Goal: Ask a question

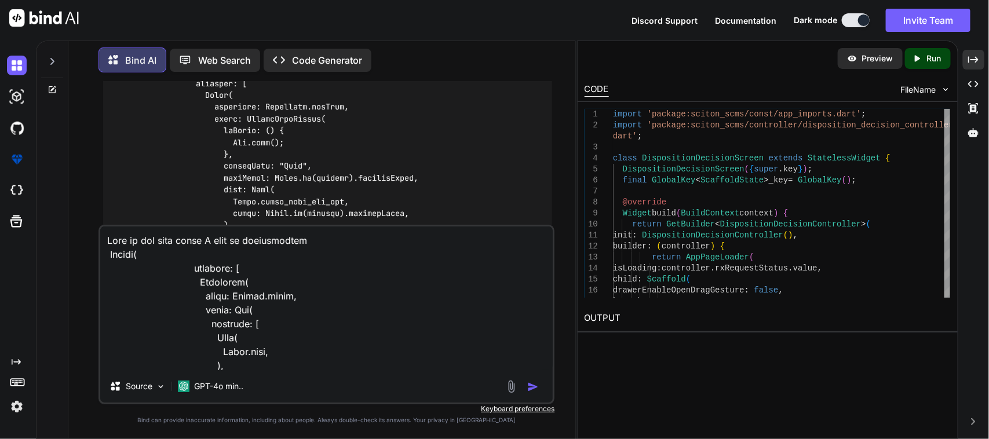
scroll to position [710, 0]
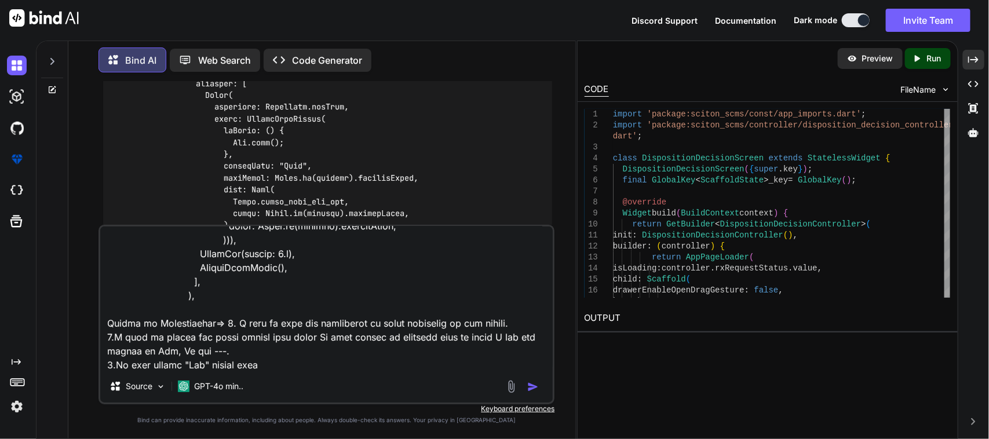
type textarea "Here is the code where I want to modification Column( children: [ Container( co…"
type textarea "x"
type textarea "Here is the code where I want to modification Column( children: [ Container( co…"
type textarea "x"
type textarea "Here is the code where I want to modification Column( children: [ Container( co…"
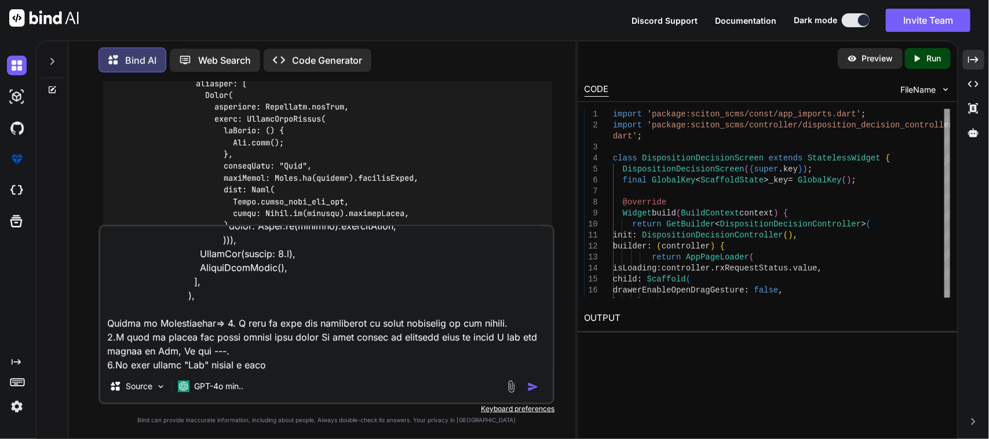
type textarea "x"
type textarea "Here is the code where I want to modification Column( children: [ Container( co…"
type textarea "x"
type textarea "Here is the code where I want to modification Column( children: [ Container( co…"
type textarea "x"
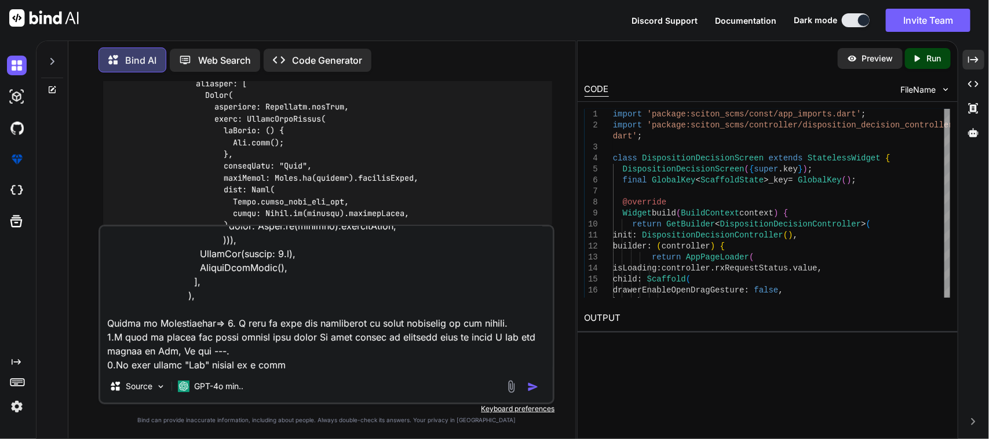
type textarea "Here is the code where I want to modification Column( children: [ Container( co…"
type textarea "x"
type textarea "Here is the code where I want to modification Column( children: [ Container( co…"
type textarea "x"
type textarea "Here is the code where I want to modification Column( children: [ Container( co…"
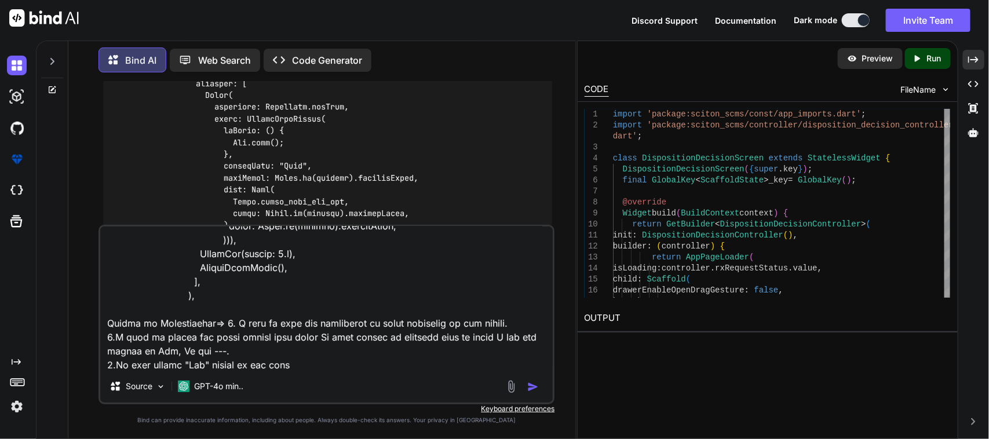
type textarea "x"
type textarea "Here is the code where I want to modification Column( children: [ Container( co…"
type textarea "x"
type textarea "Here is the code where I want to modification Column( children: [ Container( co…"
type textarea "x"
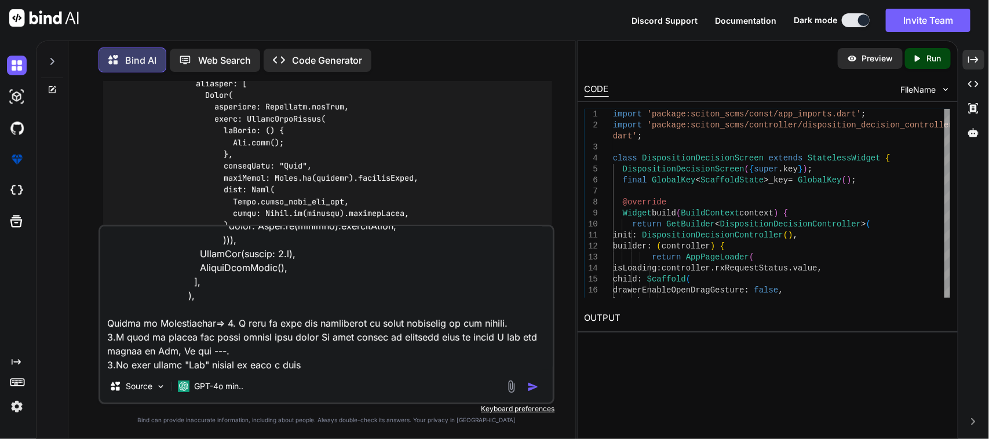
type textarea "Here is the code where I want to modification Column( children: [ Container( co…"
type textarea "x"
type textarea "Here is the code where I want to modification Column( children: [ Container( co…"
type textarea "x"
type textarea "Here is the code where I want to modification Column( children: [ Container( co…"
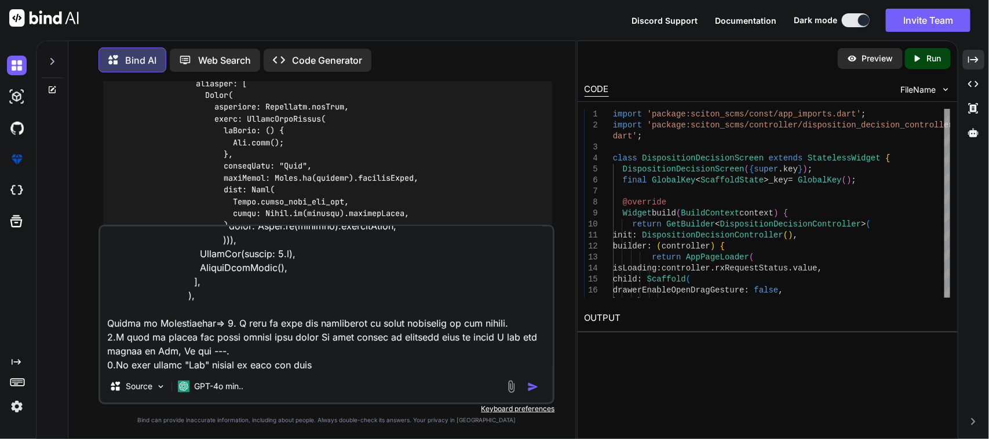
type textarea "x"
type textarea "Here is the code where I want to modification Column( children: [ Container( co…"
type textarea "x"
type textarea "Here is the code where I want to modification Column( children: [ Container( co…"
type textarea "x"
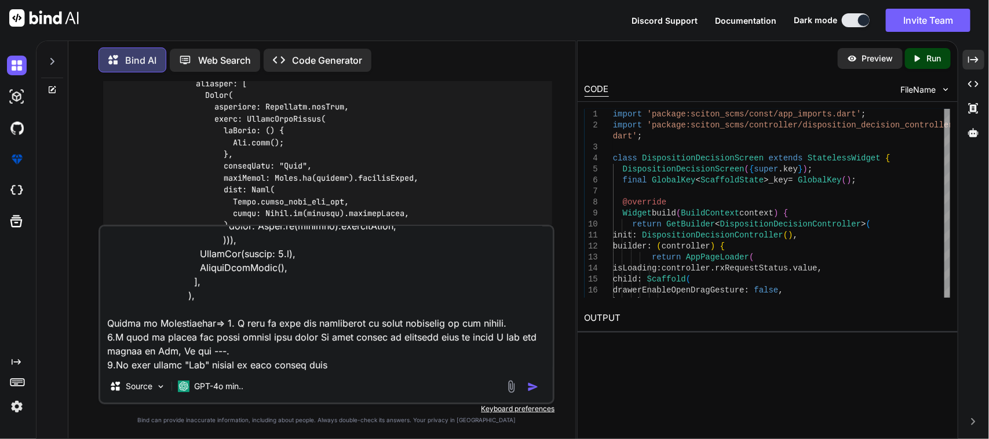
type textarea "Here is the code where I want to modification Column( children: [ Container( co…"
type textarea "x"
type textarea "Here is the code where I want to modification Column( children: [ Container( co…"
type textarea "x"
paste textarea "custom text field"
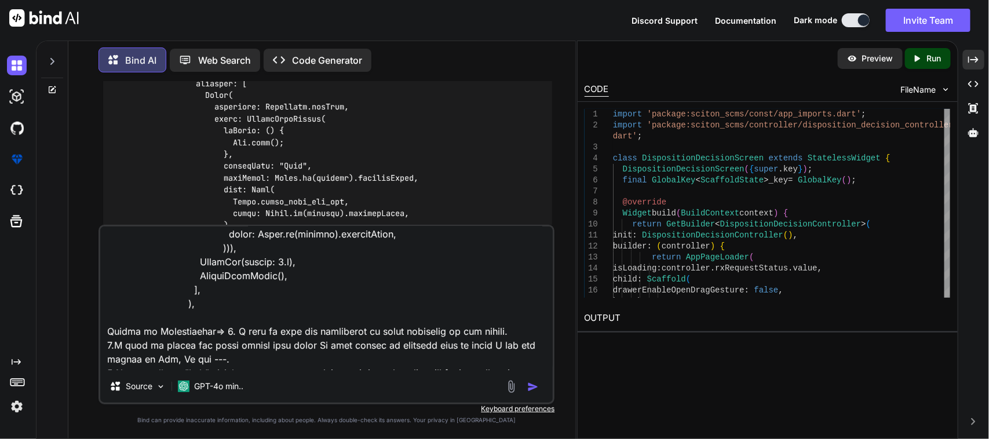
scroll to position [737, 0]
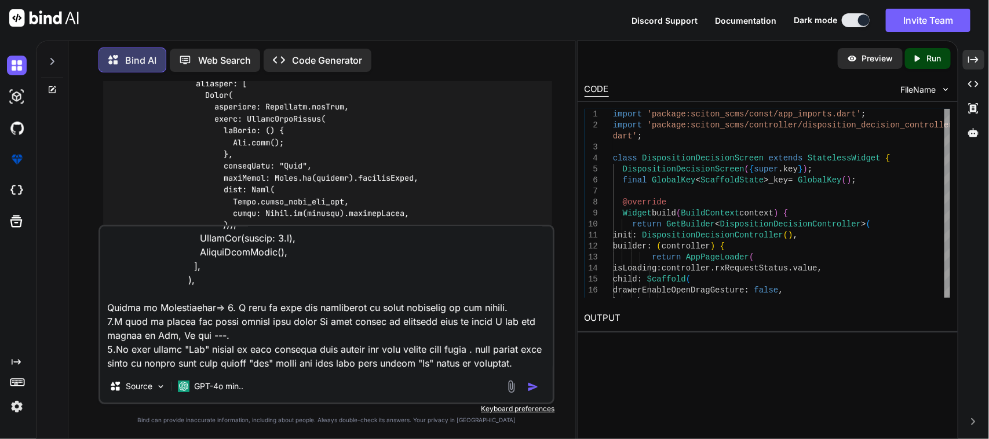
click at [210, 296] on textarea at bounding box center [326, 299] width 453 height 144
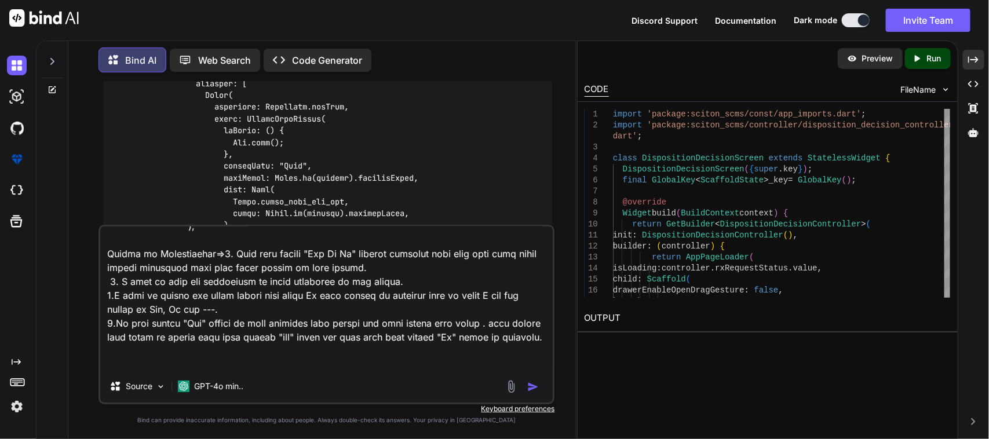
scroll to position [807, 0]
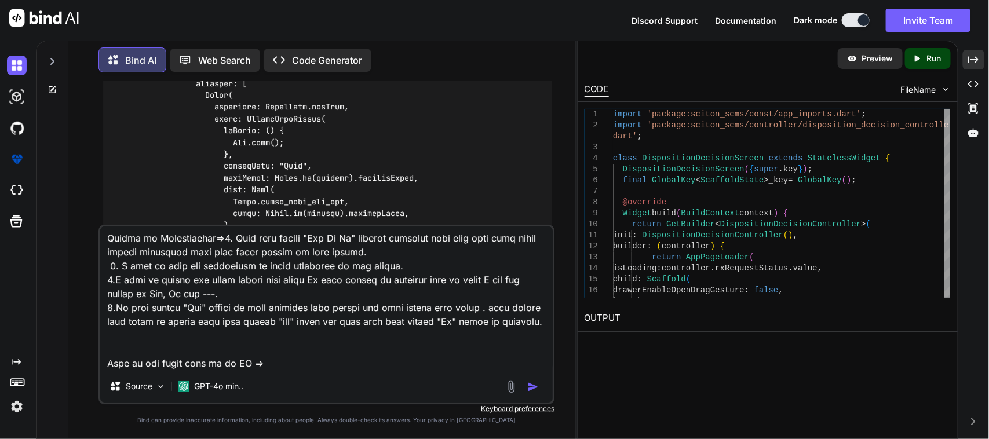
paste textarea "import 'package:sciton_scms/const/app_imports.dart'; import 'package:sciton_scm…"
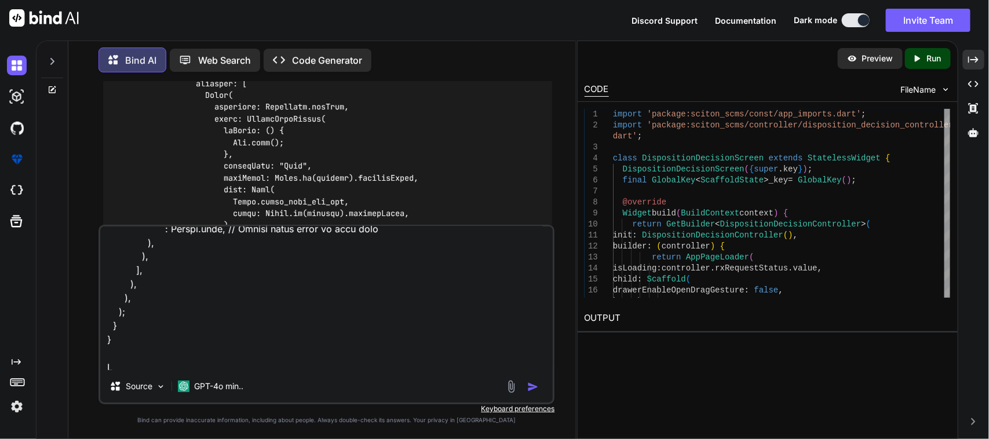
scroll to position [4935, 0]
type textarea "Here is the code where I want to modification Column( children: [ Container( co…"
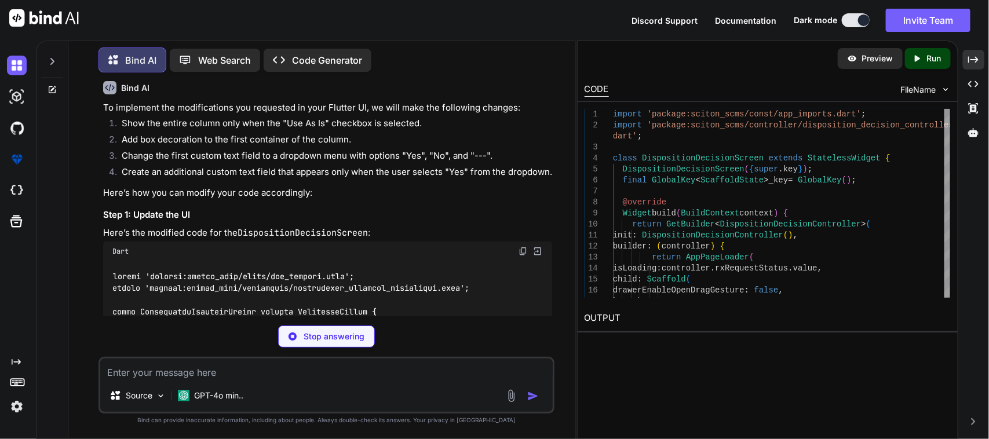
scroll to position [37989, 0]
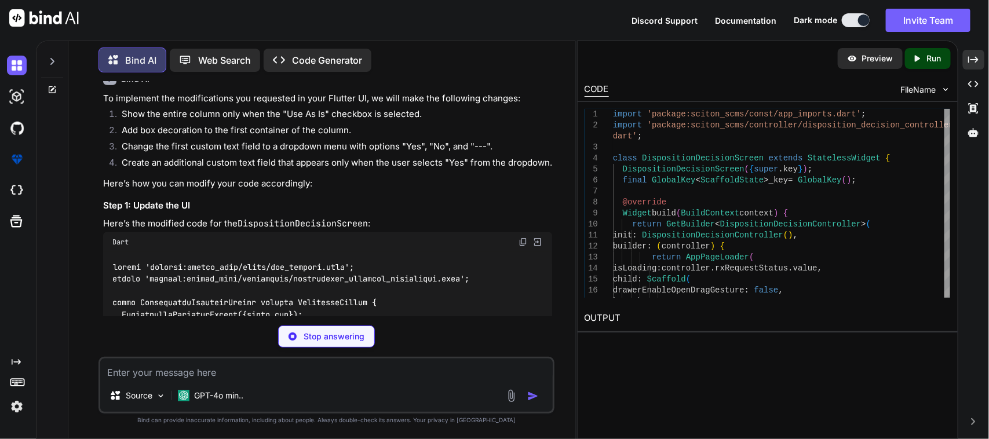
click at [522, 238] on img at bounding box center [523, 242] width 9 height 9
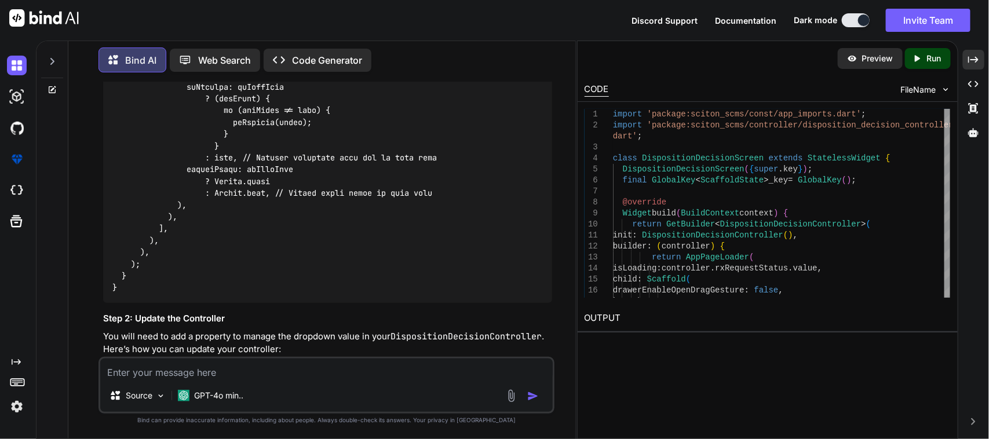
scroll to position [41646, 0]
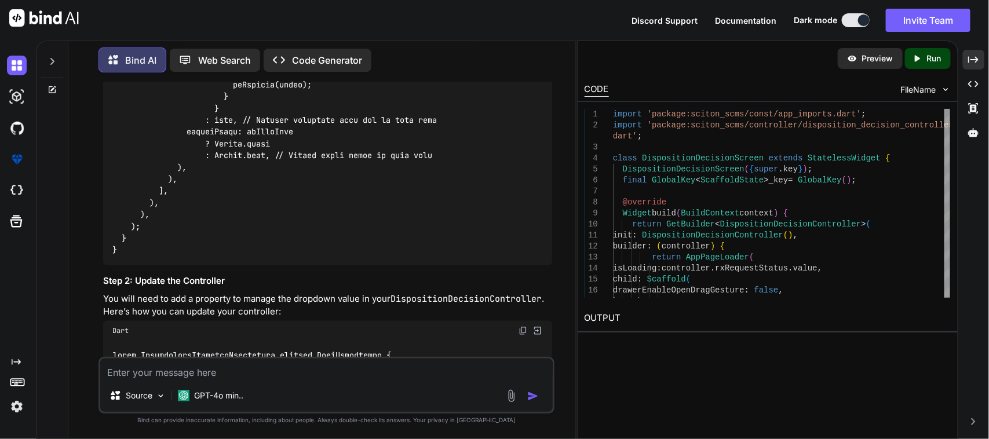
click at [525, 326] on img at bounding box center [523, 330] width 9 height 9
click at [361, 371] on textarea at bounding box center [326, 369] width 453 height 21
click at [200, 371] on textarea "I want to decre" at bounding box center [326, 369] width 453 height 21
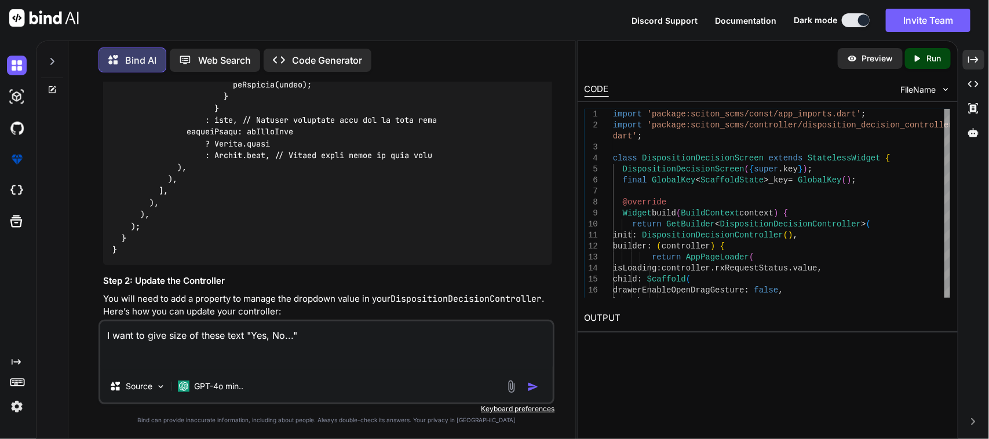
paste textarea "DropdownButton<String>( value: controller.dropdownValue, items: <String>[ '---'…"
type textarea "I want to give size of these text "Yes, No..." DropdownButton<String>( value: c…"
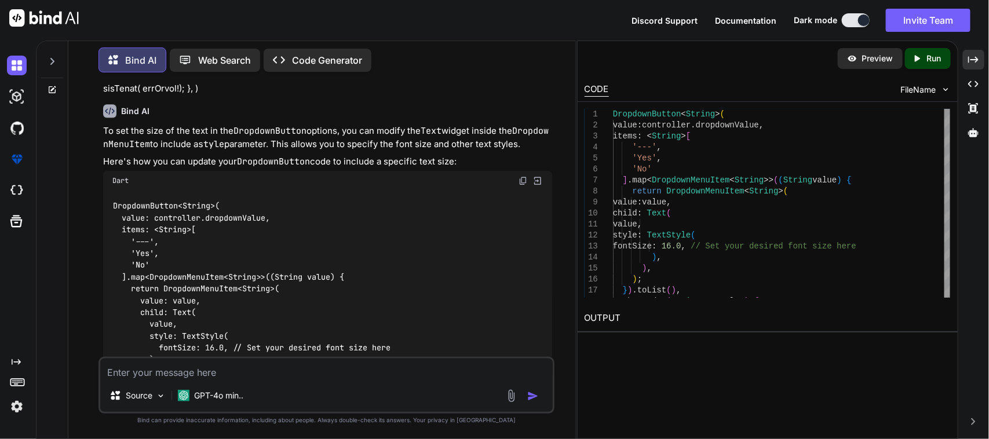
scroll to position [42914, 0]
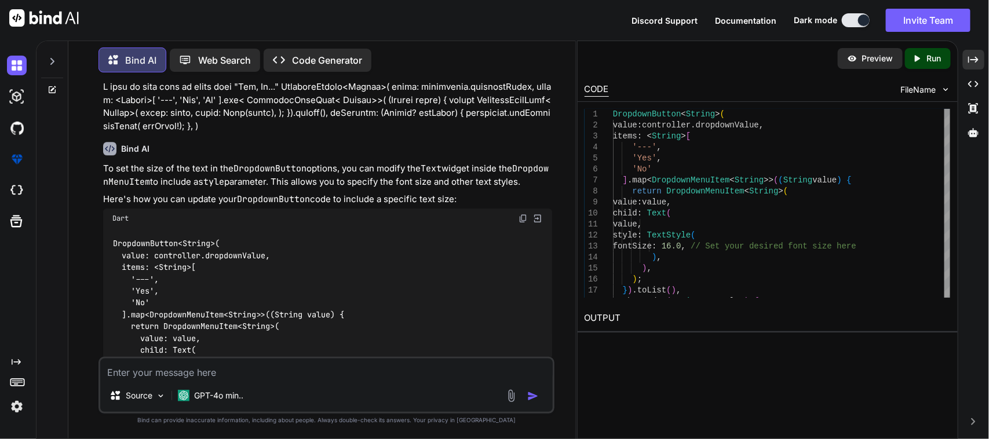
click at [520, 214] on img at bounding box center [523, 218] width 9 height 9
click at [219, 378] on textarea at bounding box center [326, 369] width 453 height 21
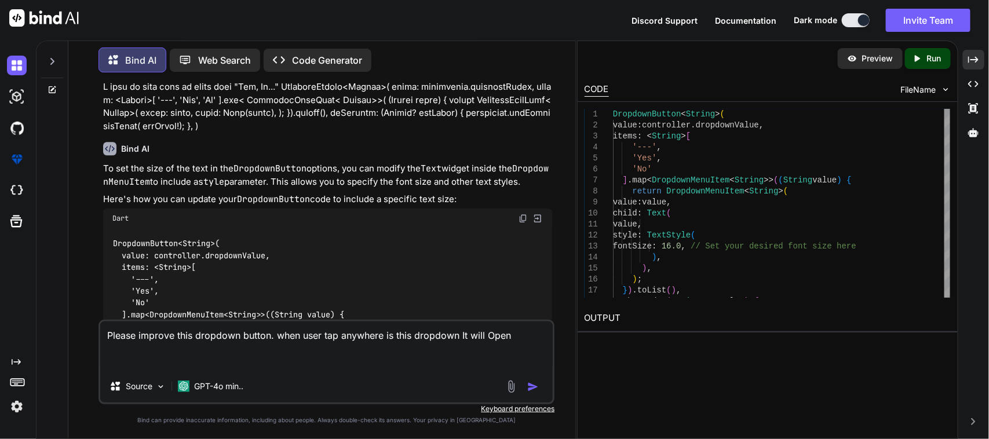
paste textarea "Container( width: 100.sp, decoration: BoxDecoration( color: Get.find<SettingScr…"
type textarea "Please improve this dropdown button. when user tap anywhere is this dropdown It…"
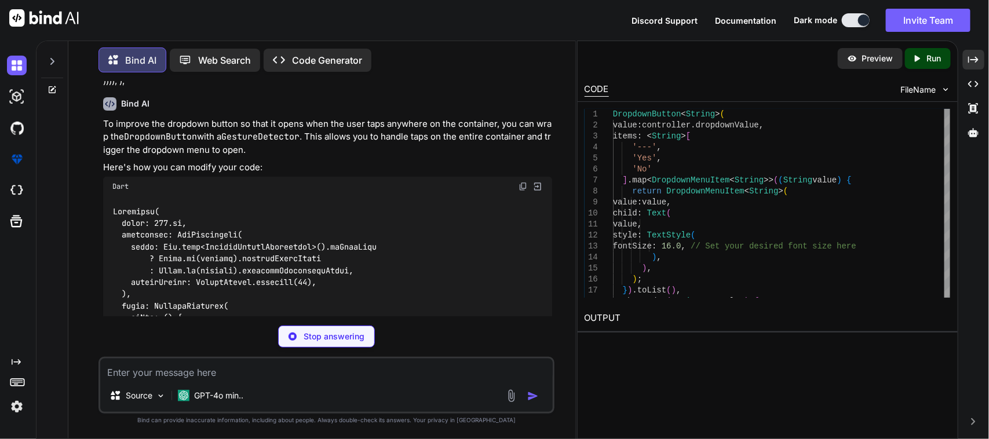
scroll to position [43529, 0]
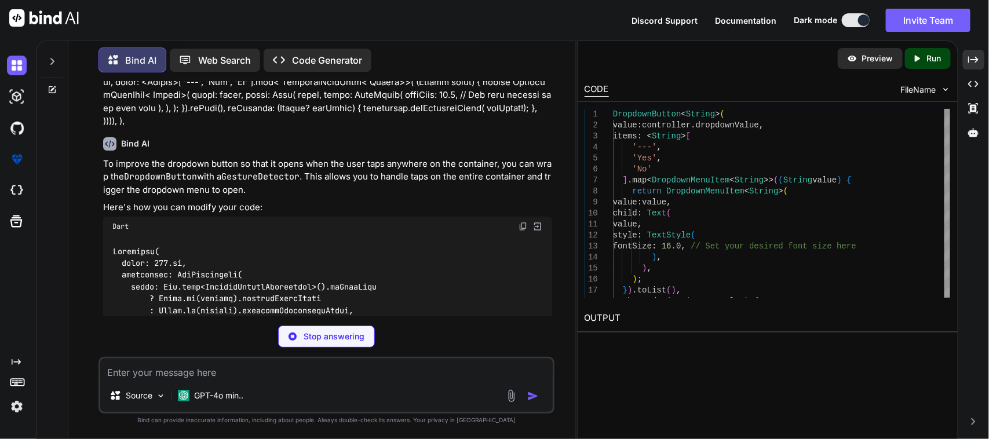
click at [523, 222] on img at bounding box center [523, 226] width 9 height 9
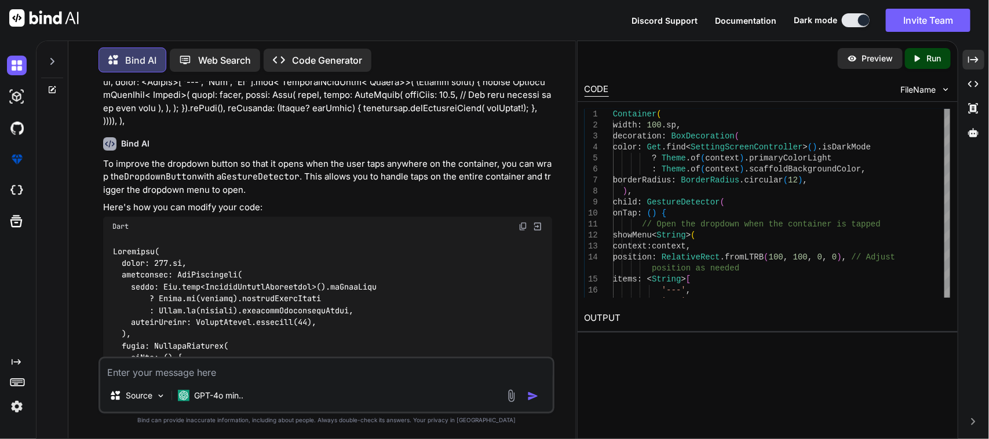
click at [261, 368] on textarea at bounding box center [326, 369] width 453 height 21
type textarea "H"
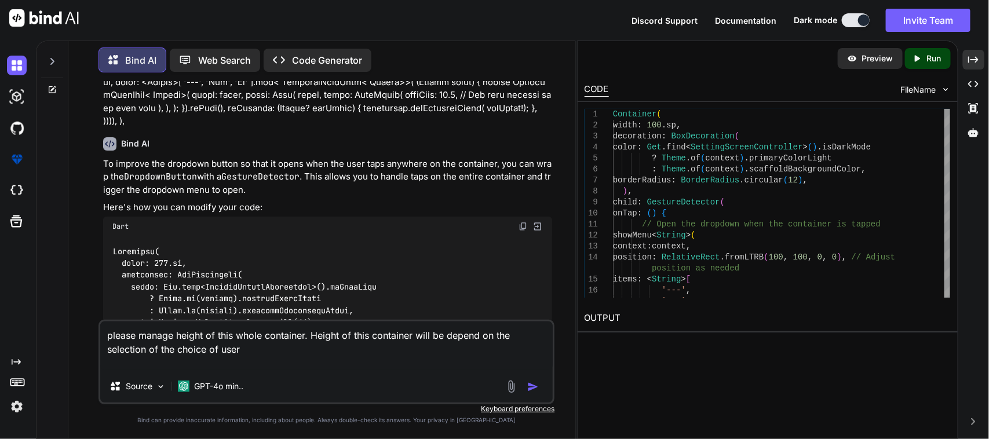
paste textarea "import 'package:sciton_scms/const/app_imports.dart'; import 'package:sciton_scm…"
type textarea "please manage height of this whole container. Height of this container will be …"
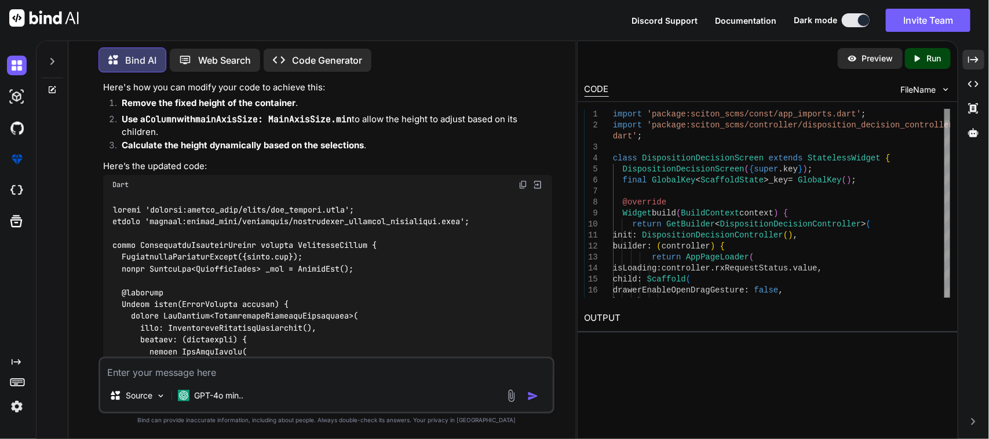
scroll to position [45581, 0]
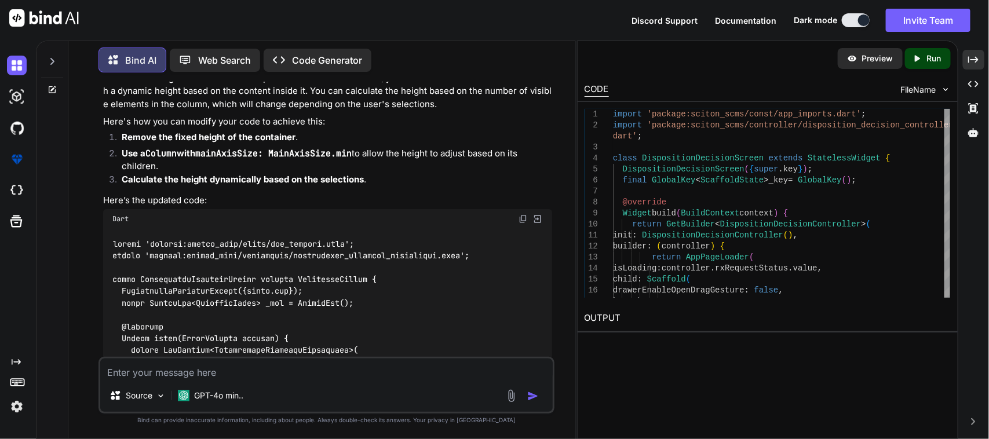
click at [519, 214] on img at bounding box center [523, 218] width 9 height 9
click at [303, 375] on textarea at bounding box center [326, 369] width 453 height 21
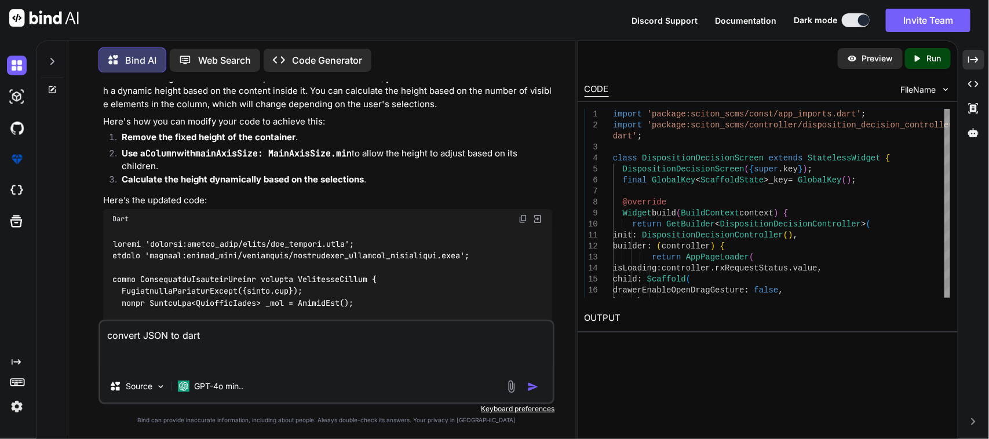
paste textarea "{ "ncr_data": { "id": 43, "disposition_categories": "Use As Is", "regulatory_re…"
type textarea "convert JSON to dart { "ncr_data": { "id": 43, "disposition_categories": "Use A…"
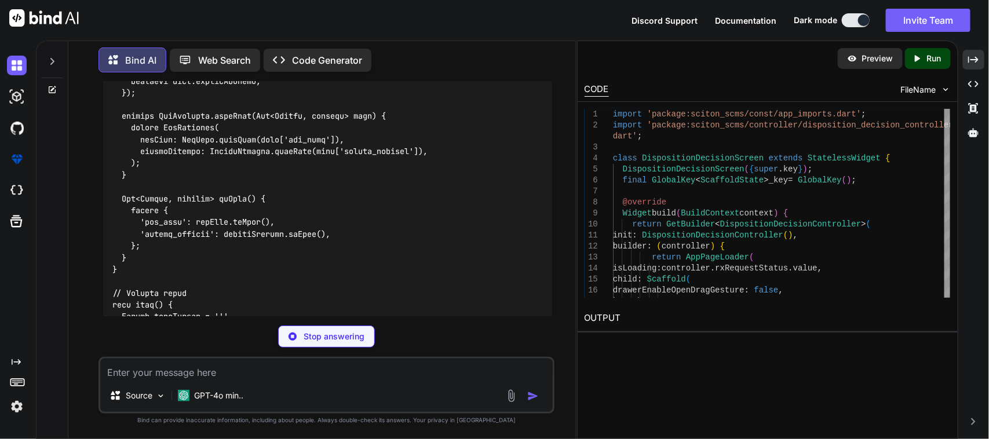
scroll to position [51223, 0]
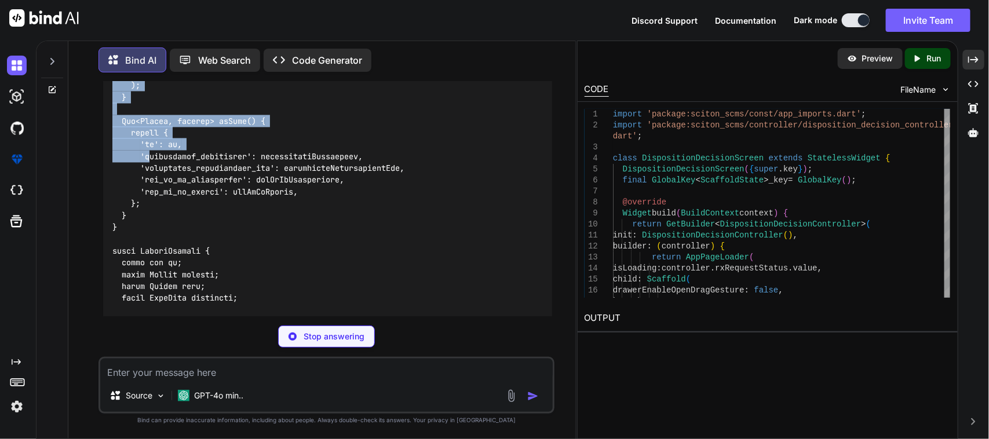
drag, startPoint x: 134, startPoint y: 164, endPoint x: 150, endPoint y: 118, distance: 48.7
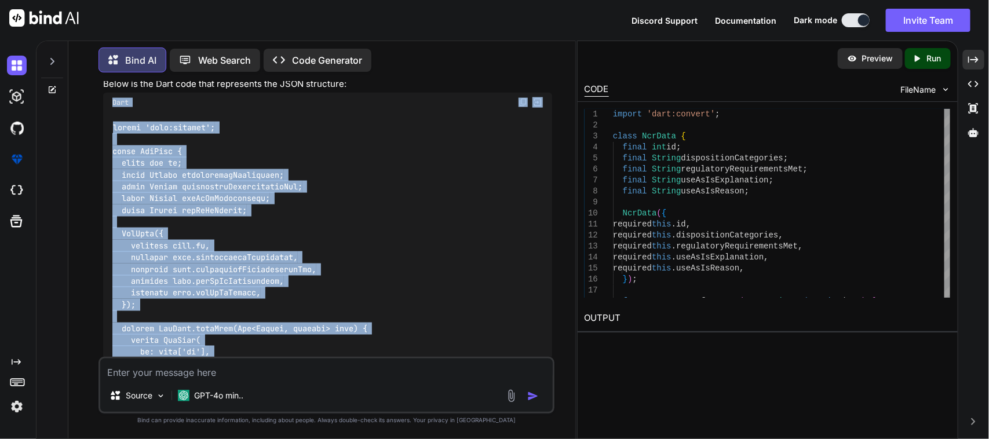
scroll to position [50177, 0]
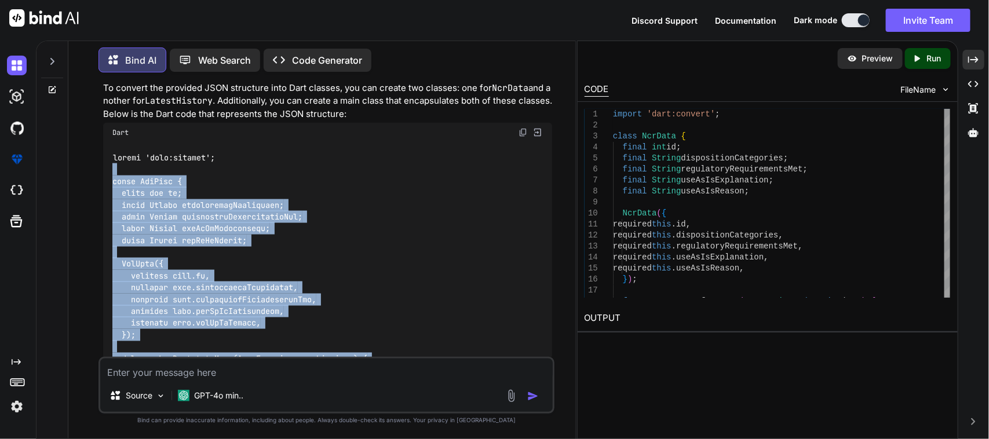
drag, startPoint x: 130, startPoint y: 253, endPoint x: 85, endPoint y: 133, distance: 127.7
click at [85, 133] on div "You Bind AI To modify your Flutter GetX screen to include additional toggle but…" at bounding box center [327, 260] width 498 height 357
copy code "class NcrData { final int id; final String dispositionCategories; final String …"
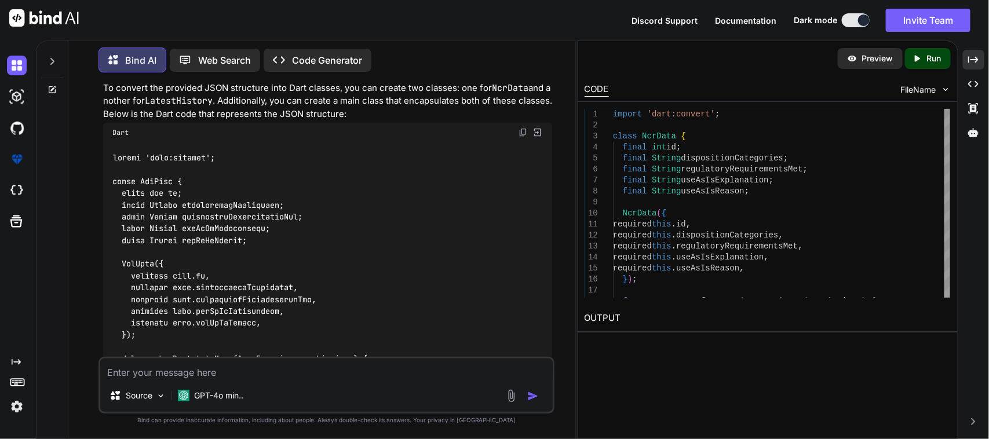
click at [271, 371] on textarea at bounding box center [326, 369] width 453 height 21
click at [377, 364] on textarea "Here I change the response model of my this UI screen." at bounding box center [326, 369] width 453 height 21
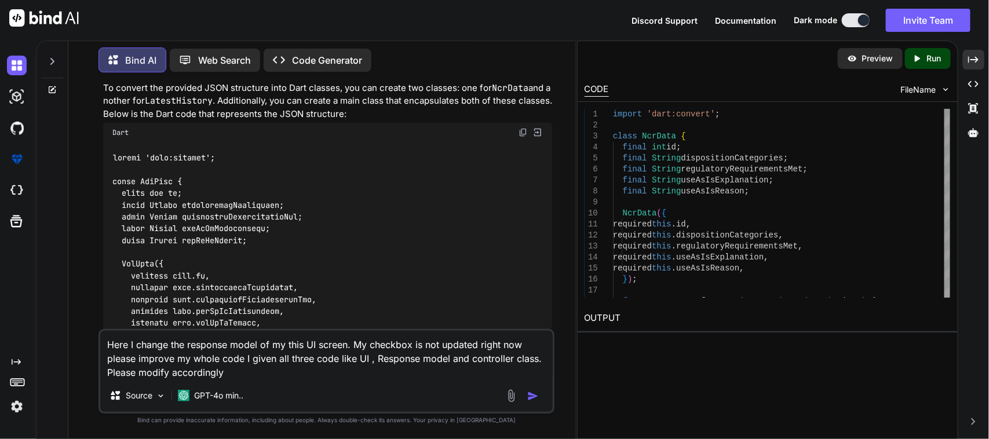
click at [526, 344] on textarea "Here I change the response model of my this UI screen. My checkbox is not updat…" at bounding box center [326, 355] width 453 height 49
type textarea "Here I change the response model of my this UI screen. My checkbox is not updat…"
click at [531, 396] on img "button" at bounding box center [533, 397] width 12 height 12
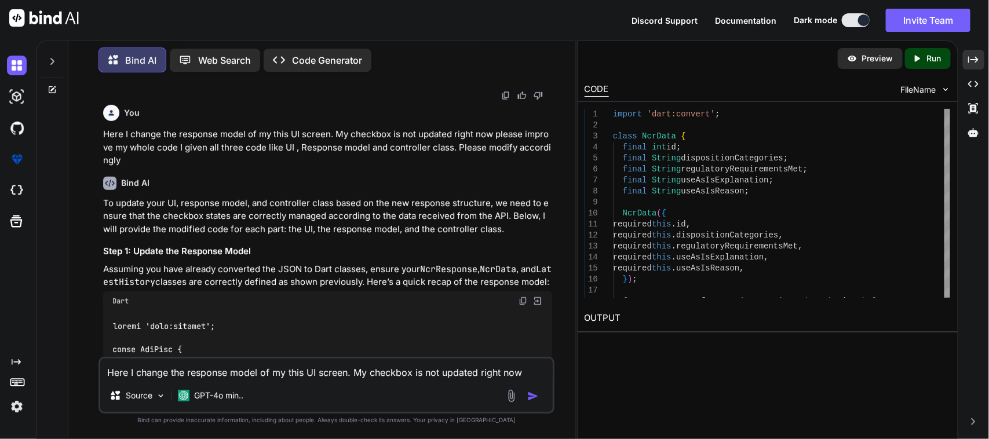
scroll to position [51908, 0]
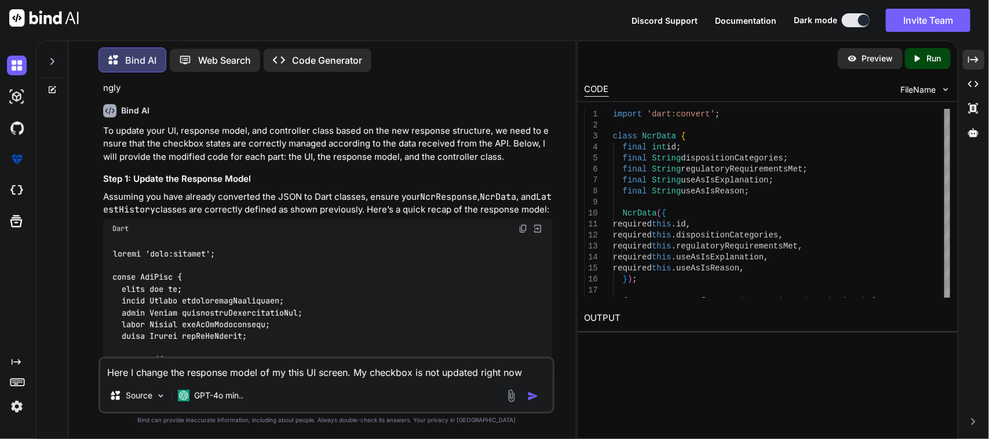
click at [520, 224] on img at bounding box center [523, 228] width 9 height 9
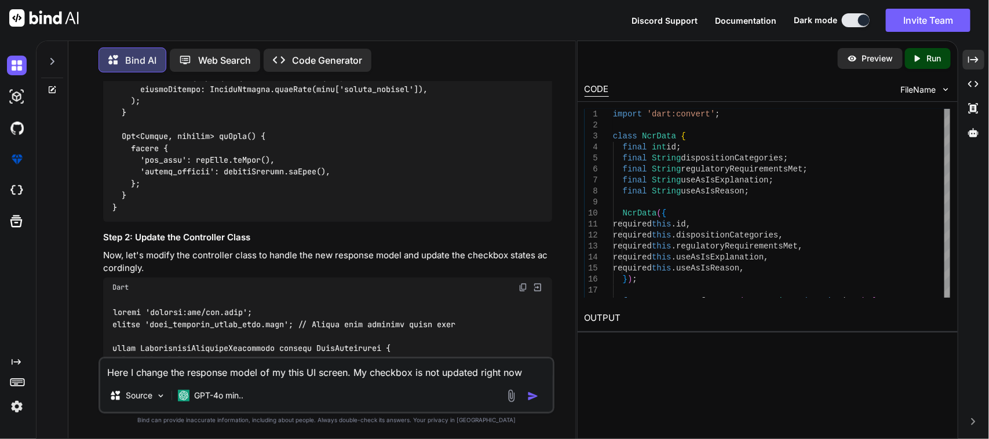
scroll to position [53067, 0]
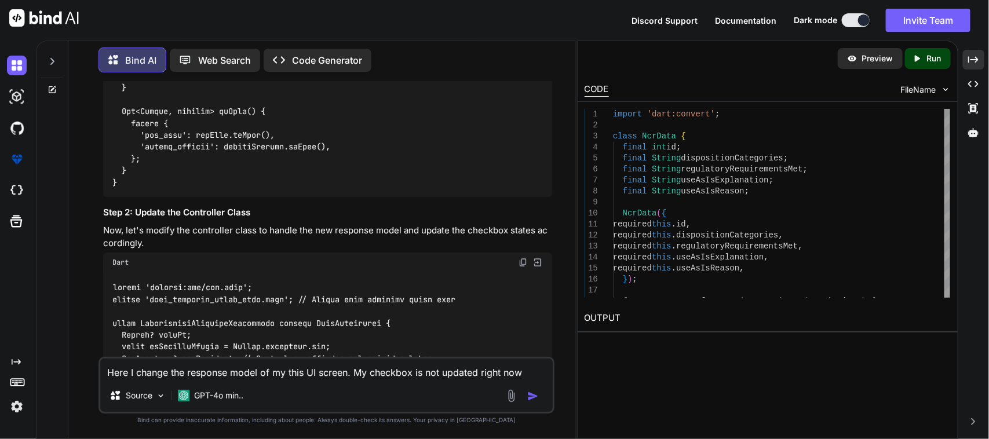
click at [522, 258] on img at bounding box center [523, 262] width 9 height 9
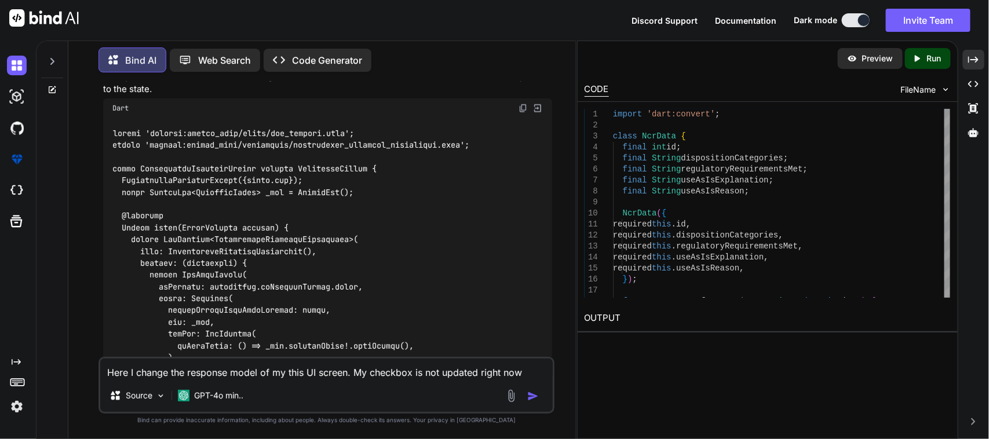
scroll to position [53936, 0]
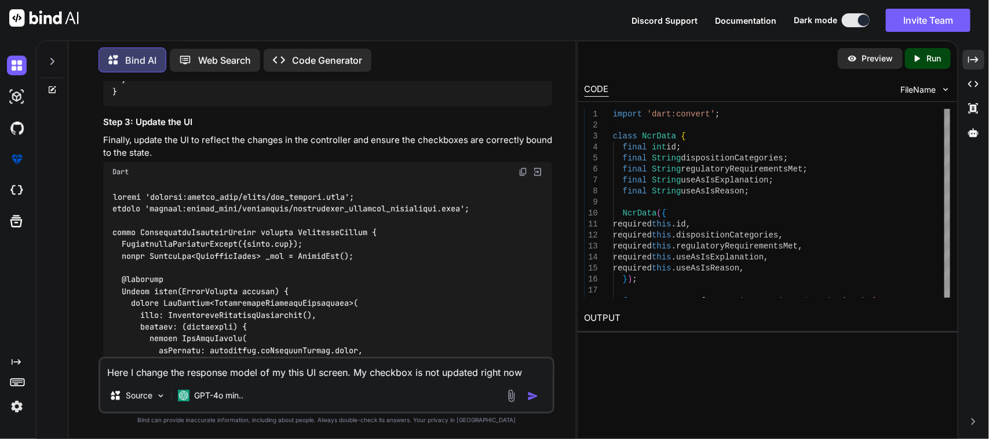
click at [522, 167] on img at bounding box center [523, 171] width 9 height 9
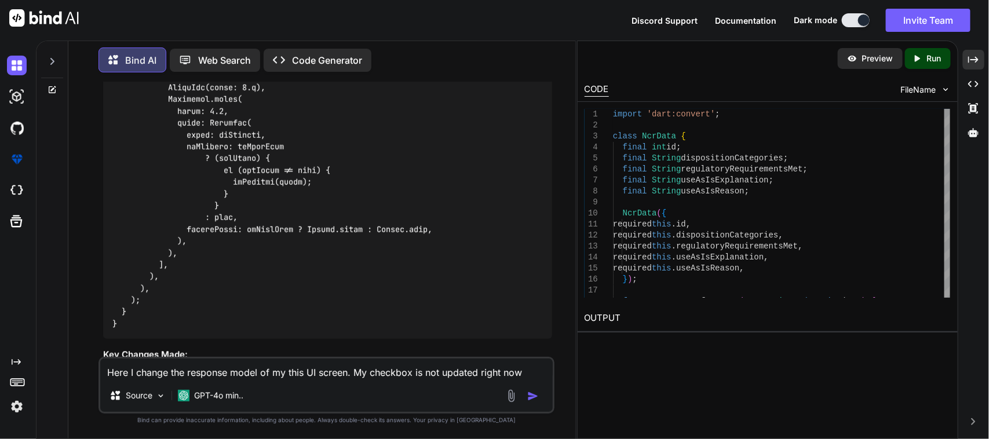
scroll to position [56730, 0]
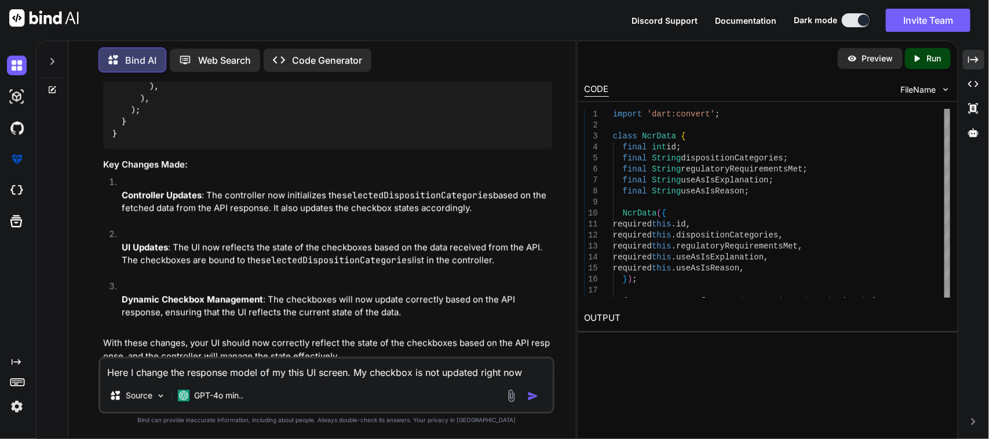
click at [227, 363] on textarea "Here I change the response model of my this UI screen. My checkbox is not updat…" at bounding box center [326, 369] width 453 height 21
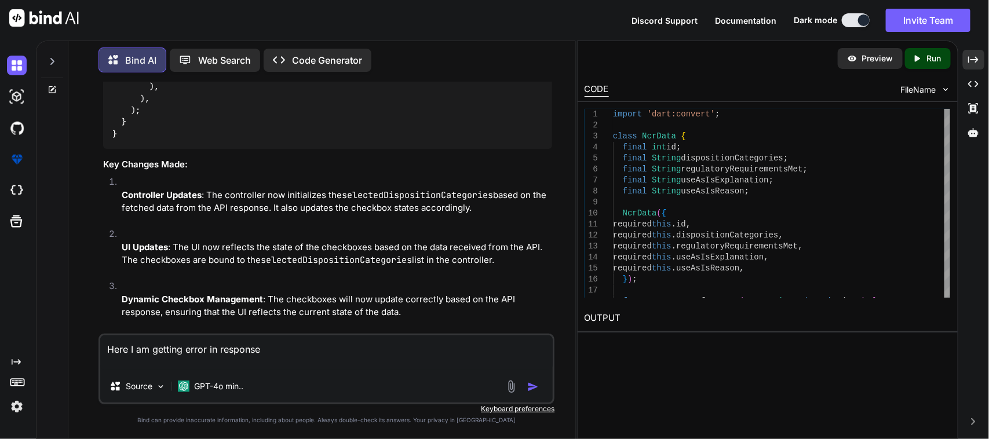
paste textarea "Future<void> getDispositionDecision({required String itemId}) async { setReques…"
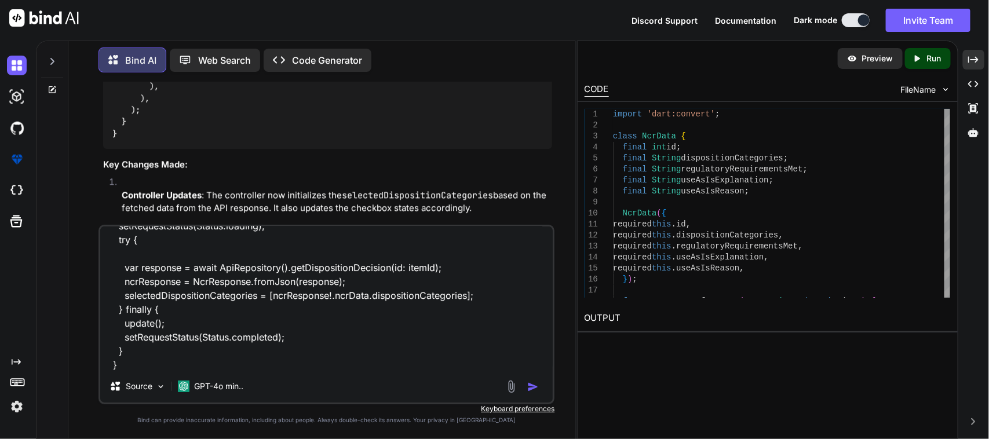
scroll to position [70, 0]
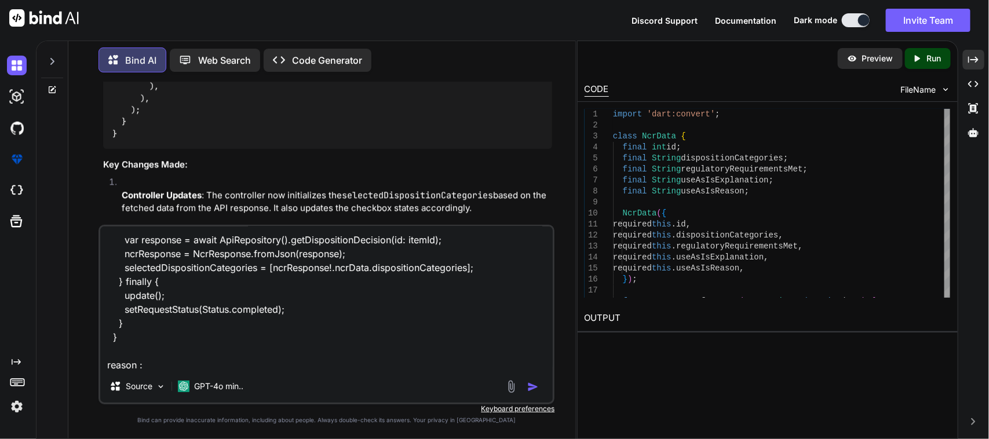
paste textarea "The argument type 'DispositionDecisionResponse?' can't be assigned to the param…"
type textarea "Here I am getting error in response Future<void> getDispositionDecision({requir…"
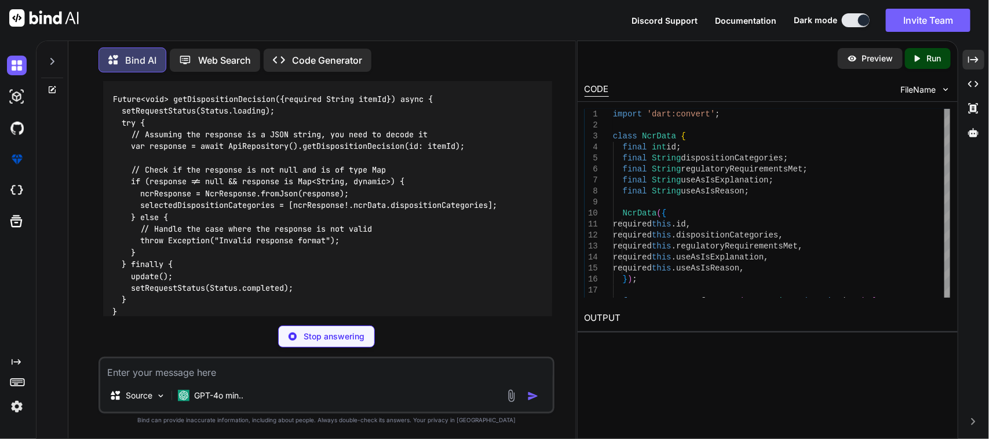
scroll to position [57285, 0]
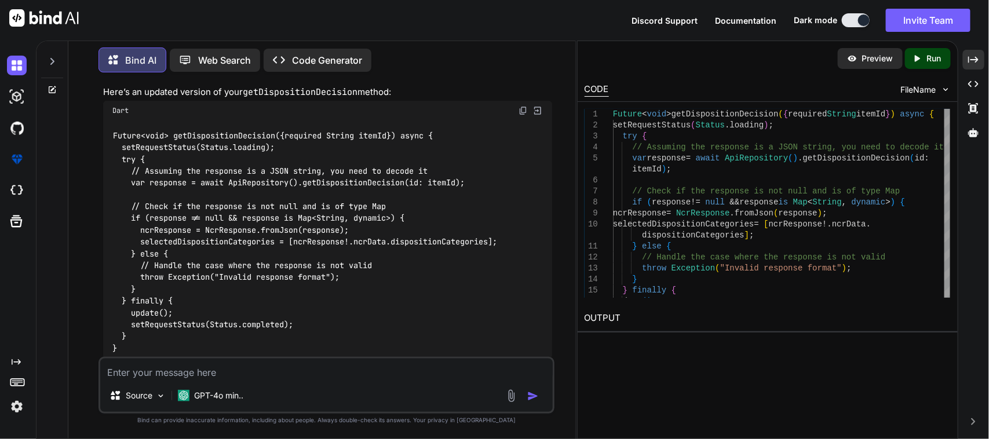
click at [525, 106] on img at bounding box center [523, 110] width 9 height 9
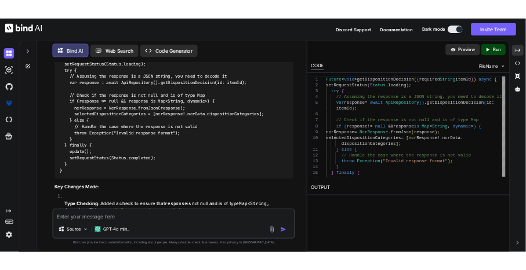
scroll to position [57645, 0]
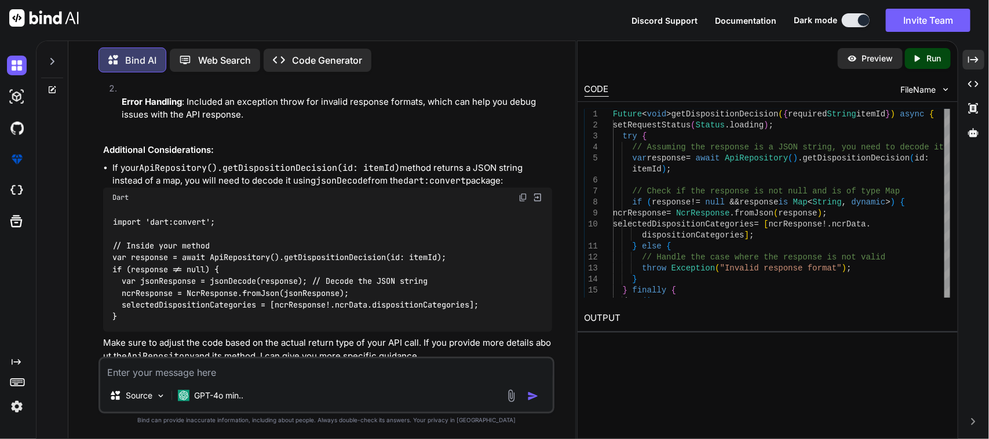
click at [381, 381] on div "Source GPT-4o min.." at bounding box center [327, 385] width 457 height 57
click at [231, 372] on textarea at bounding box center [326, 369] width 453 height 21
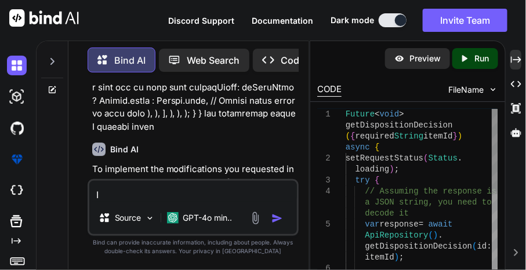
scroll to position [88873, 0]
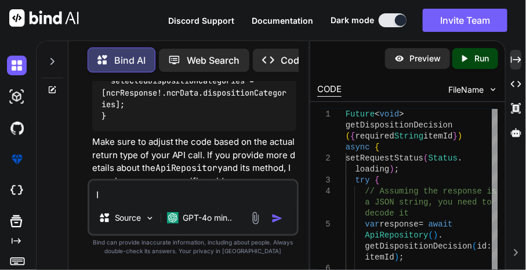
click at [154, 189] on textarea "I" at bounding box center [193, 191] width 208 height 21
paste textarea "getDispositionDecision"
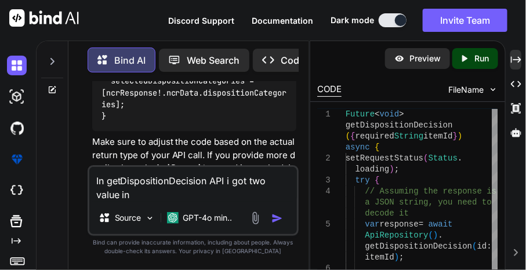
drag, startPoint x: 248, startPoint y: 180, endPoint x: 247, endPoint y: 197, distance: 16.8
click at [247, 197] on textarea "In getDispositionDecision API i got two value in" at bounding box center [193, 184] width 208 height 35
paste textarea ""disposition_categories": "ReTEST, REWORK","
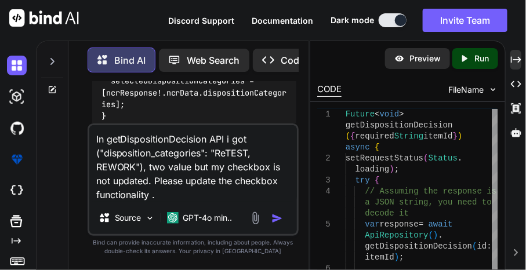
click at [94, 136] on textarea "In getDispositionDecision API i got ("disposition_categories": "ReTEST, REWORK"…" at bounding box center [193, 163] width 208 height 76
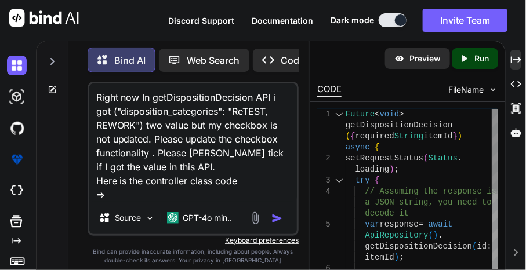
paste textarea "import 'package:sciton_scms/const/app_imports.dart'; import 'package:sciton_scm…"
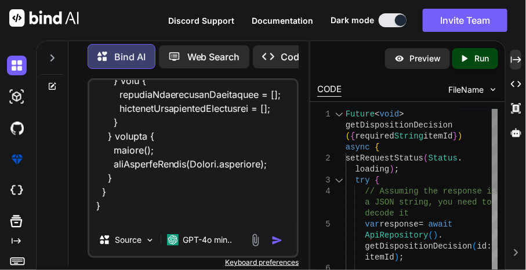
scroll to position [1362, 0]
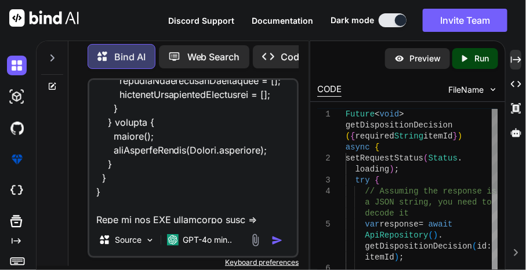
paste textarea "///////////////Below method is used to hit Disposition Decision///// Future<Dis…"
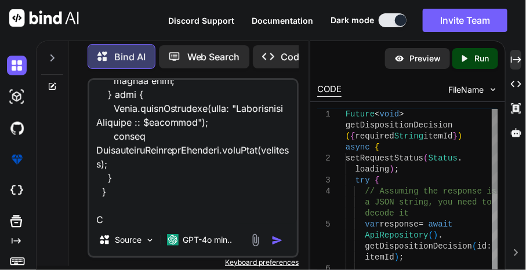
scroll to position [1655, 0]
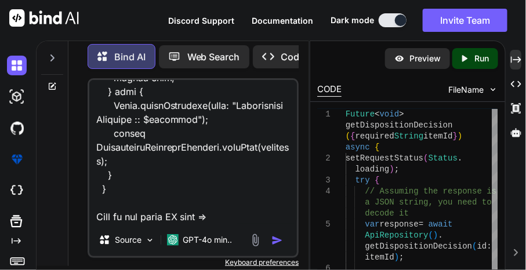
paste textarea "import 'package:sciton_scms/const/app_imports.dart'; import 'package:sciton_scm…"
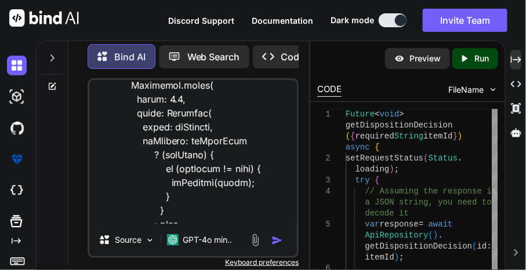
scroll to position [8618, 0]
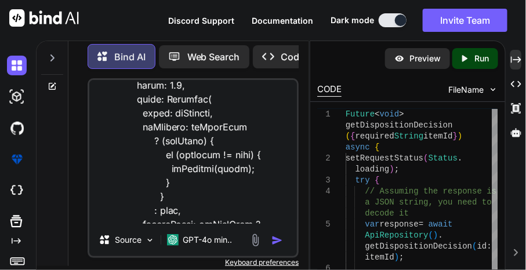
type textarea "Right now In getDispositionDecision API i got ("disposition_categories": "ReTES…"
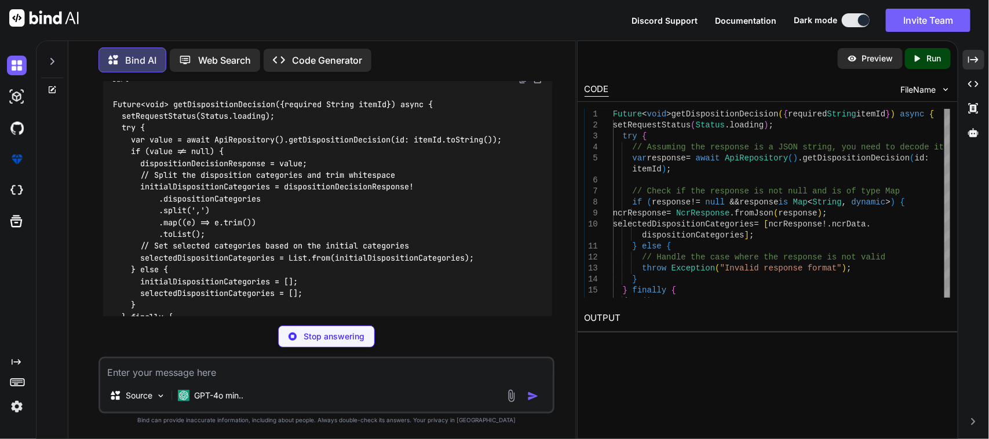
scroll to position [59272, 0]
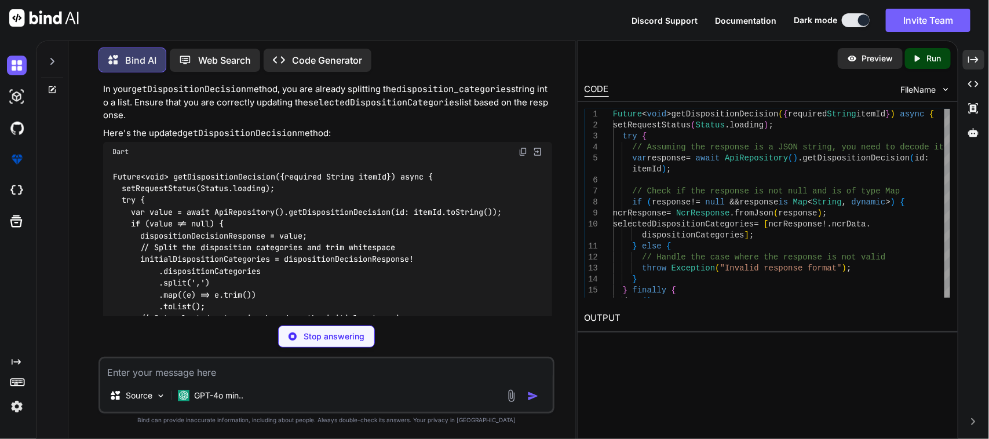
click at [522, 147] on img at bounding box center [523, 151] width 9 height 9
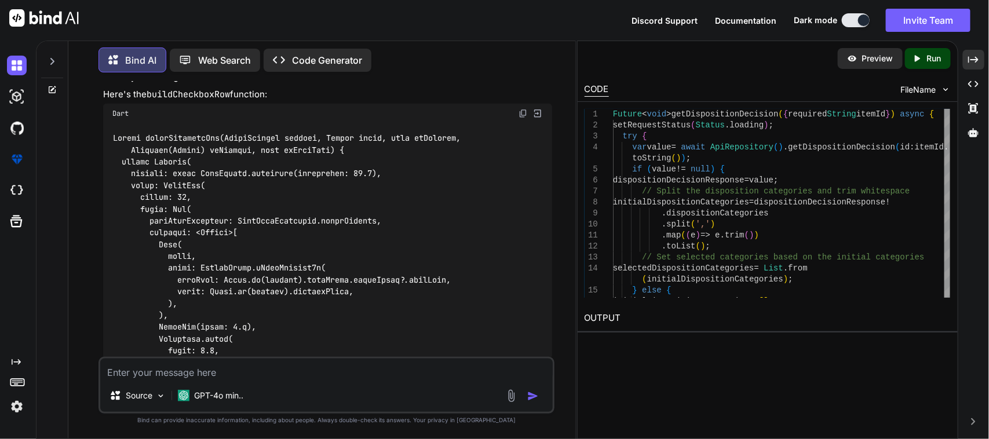
scroll to position [59634, 0]
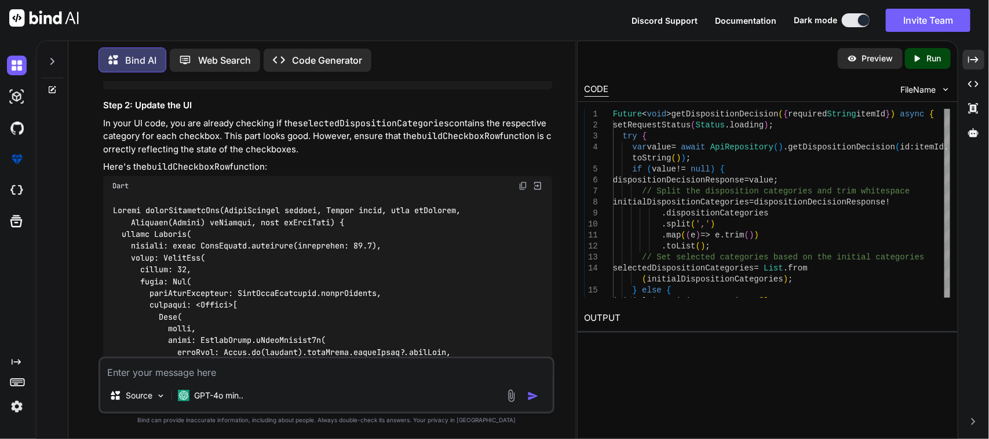
click at [522, 181] on img at bounding box center [523, 185] width 9 height 9
drag, startPoint x: 116, startPoint y: 160, endPoint x: 271, endPoint y: 160, distance: 155.3
click at [271, 205] on code at bounding box center [286, 417] width 348 height 425
copy code "idget buildCheckboxRow(BuildConte"
click at [528, 181] on img at bounding box center [523, 185] width 9 height 9
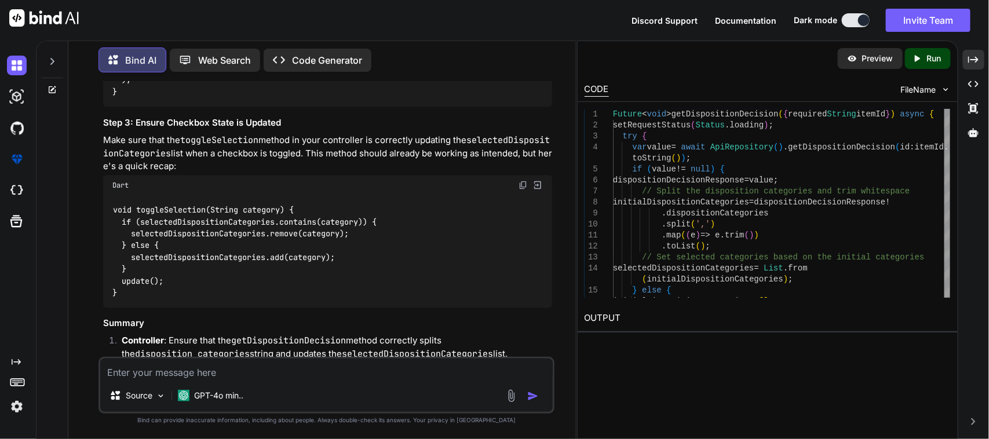
scroll to position [60141, 0]
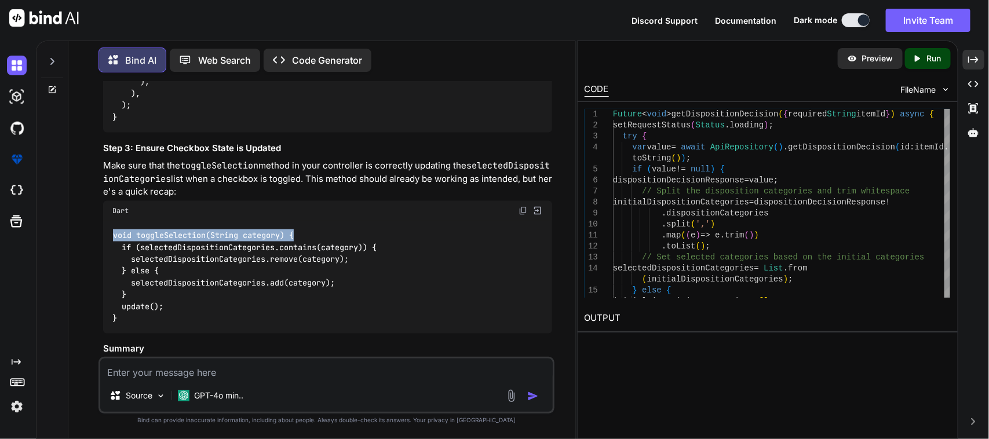
drag, startPoint x: 122, startPoint y: 180, endPoint x: 311, endPoint y: 184, distance: 188.4
click at [311, 221] on div "void toggleSelection(String category) { if (selectedDispositionCategories.conta…" at bounding box center [328, 277] width 450 height 113
copy code "void toggleSelection(String category) {"
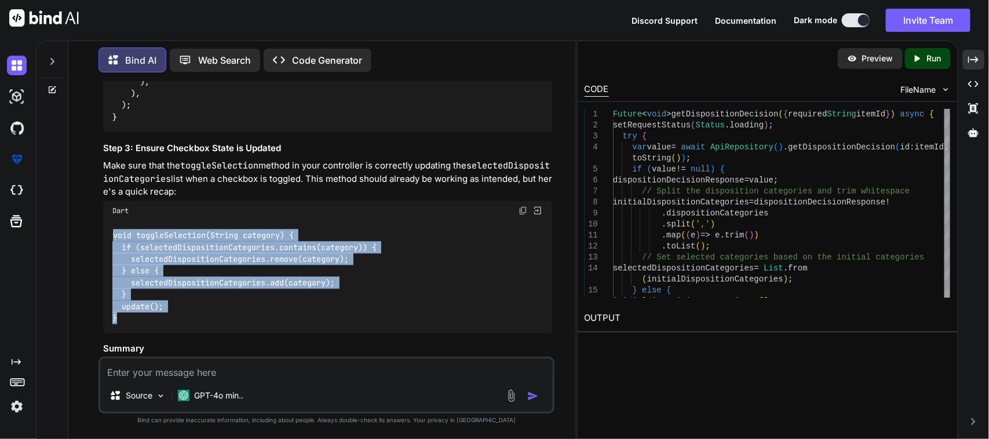
drag, startPoint x: 137, startPoint y: 271, endPoint x: 102, endPoint y: 183, distance: 94.9
click at [102, 183] on div "You Bind AI To modify your Flutter GetX screen to include additional toggle but…" at bounding box center [328, 219] width 454 height 275
copy code "void toggleSelection(String category) { if (selectedDispositionCategories.conta…"
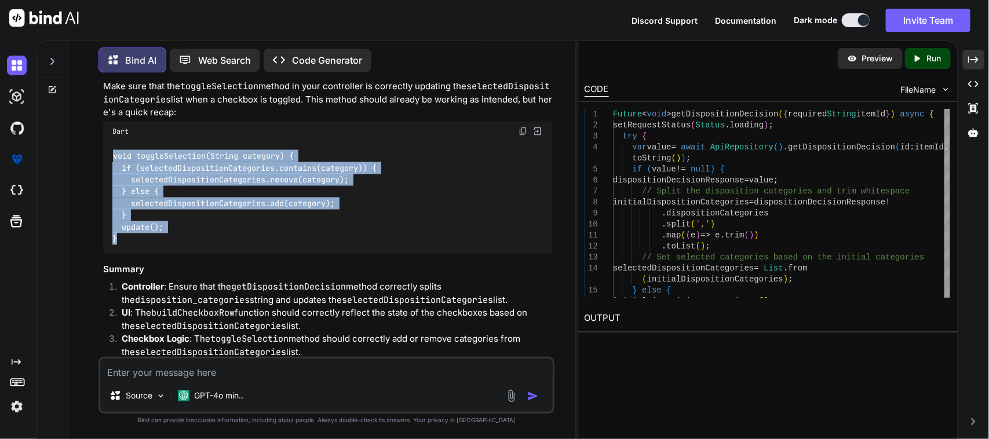
scroll to position [60221, 0]
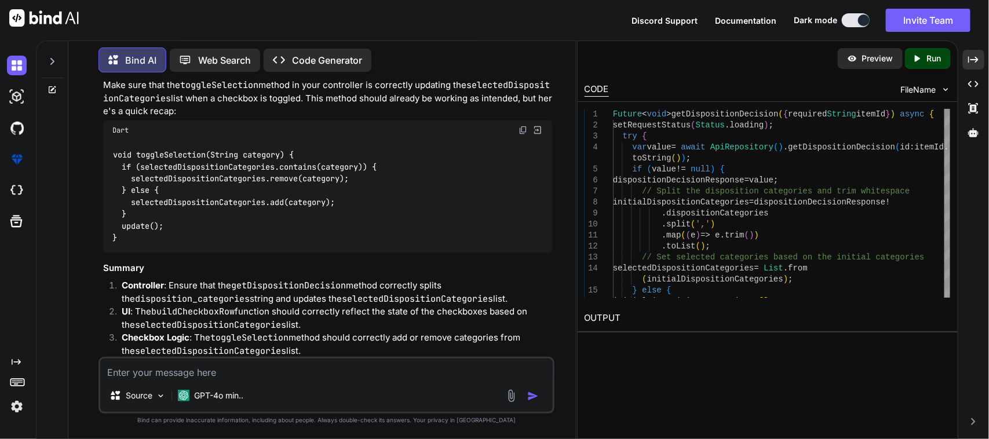
click at [377, 366] on textarea at bounding box center [326, 369] width 453 height 21
click at [221, 378] on textarea "H" at bounding box center [326, 369] width 453 height 21
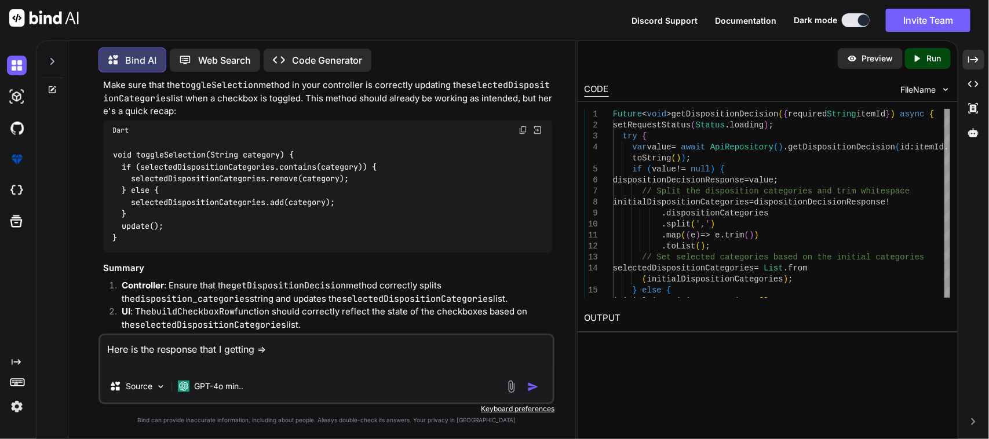
paste textarea "{ncr_data: {id: 91, disposition_categories: ReTEST, REWORK, regulatory_requirem…"
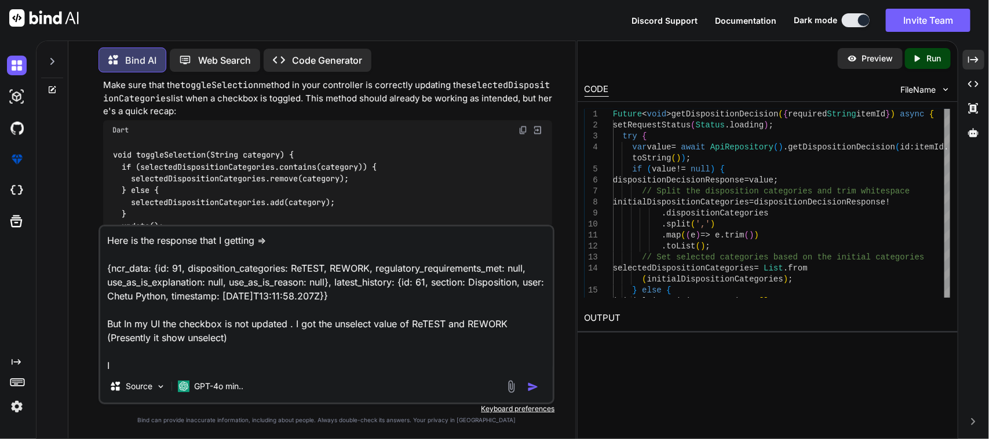
scroll to position [1, 0]
click at [304, 264] on textarea "Here is the response that I getting => {ncr_data: {id: 91, disposition_categori…" at bounding box center [326, 299] width 453 height 144
click at [387, 363] on textarea "Here is the response that I getting => {ncr_data: {id: 91, disposition_categori…" at bounding box center [326, 299] width 453 height 144
paste textarea "ReTEST"
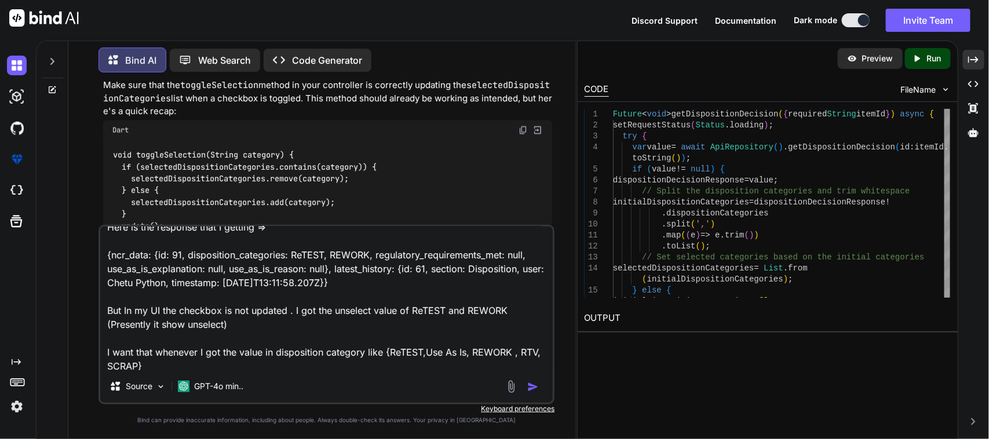
scroll to position [0, 0]
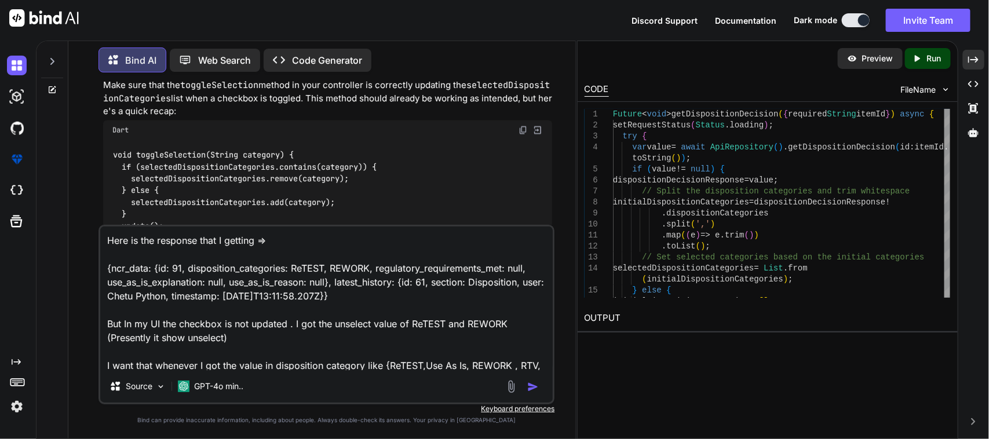
drag, startPoint x: 185, startPoint y: 242, endPoint x: 285, endPoint y: 267, distance: 102.3
click at [285, 267] on textarea "Here is the response that I getting => {ncr_data: {id: 91, disposition_categori…" at bounding box center [326, 299] width 453 height 144
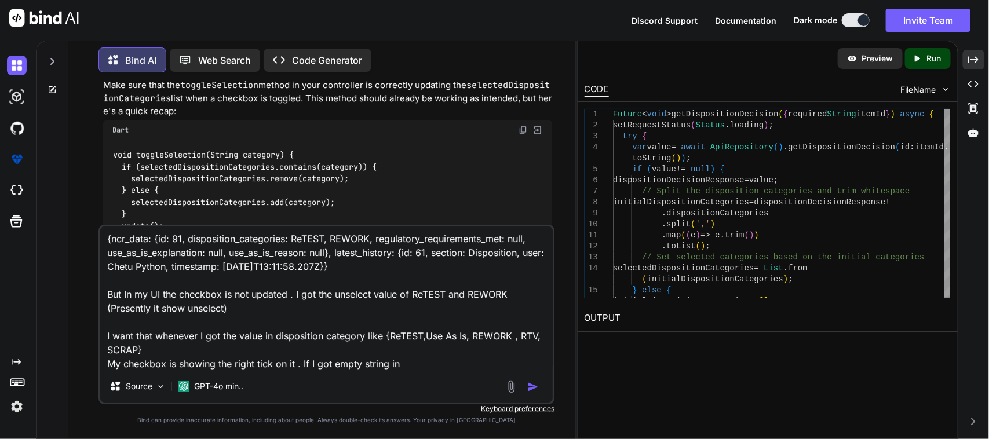
click at [414, 360] on textarea "Here is the response that I getting => {ncr_data: {id: 91, disposition_categori…" at bounding box center [326, 299] width 453 height 144
paste textarea "disposition_categories"
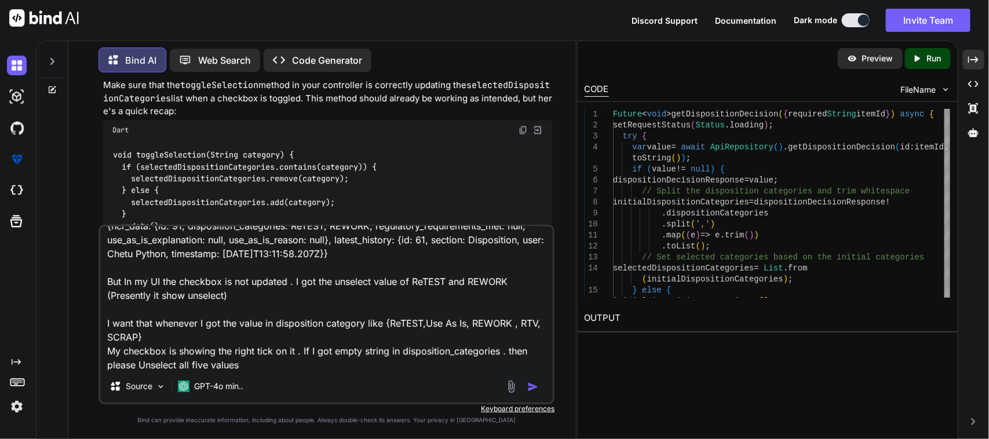
type textarea "Here is the response that I getting => {ncr_data: {id: 91, disposition_categori…"
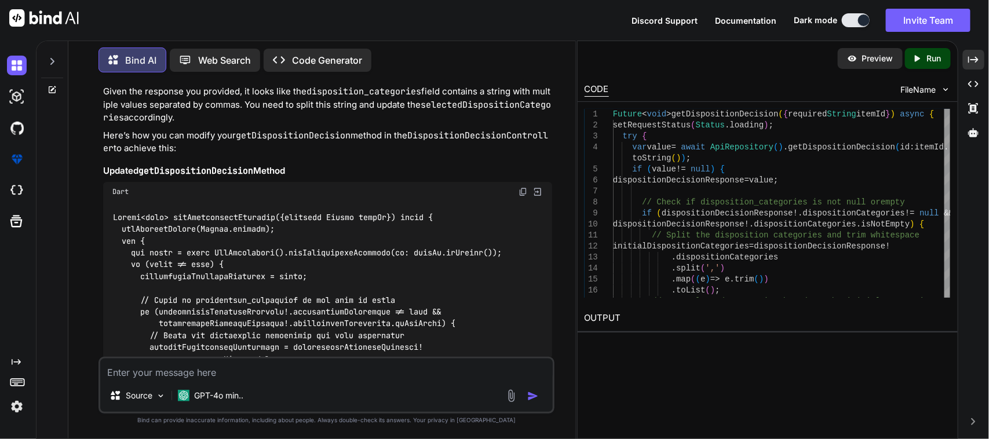
scroll to position [60698, 0]
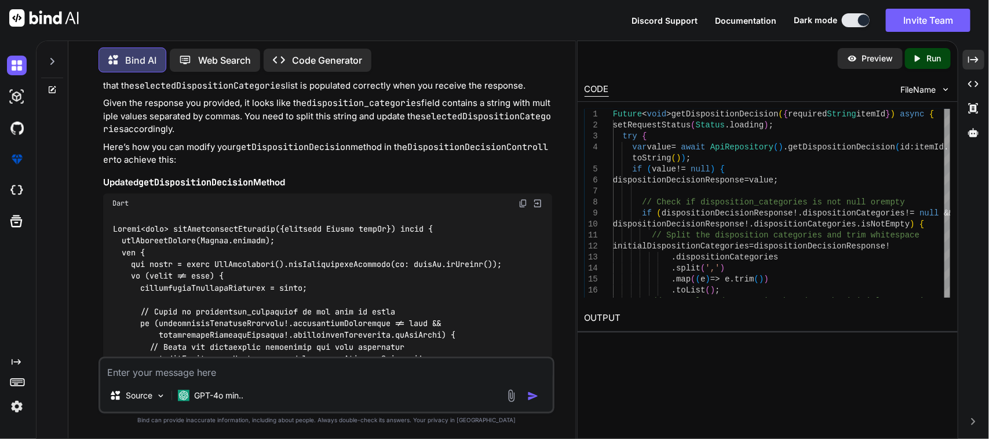
click at [520, 199] on img at bounding box center [523, 203] width 9 height 9
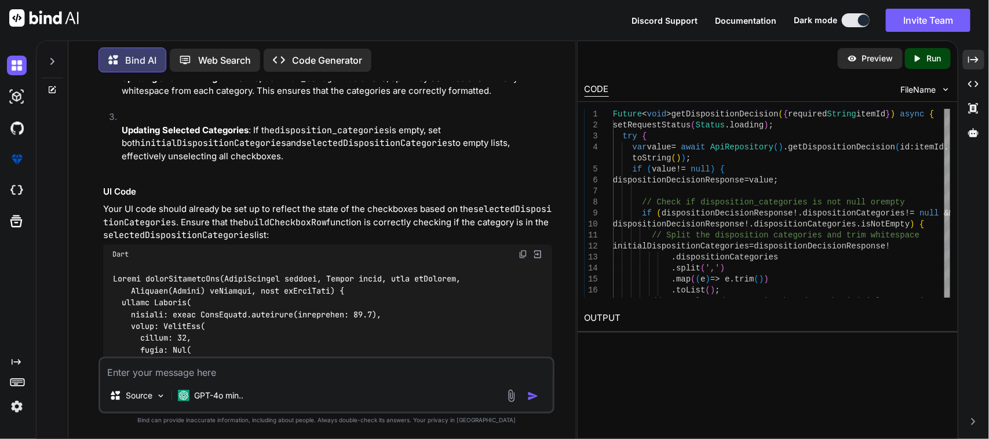
scroll to position [61350, 0]
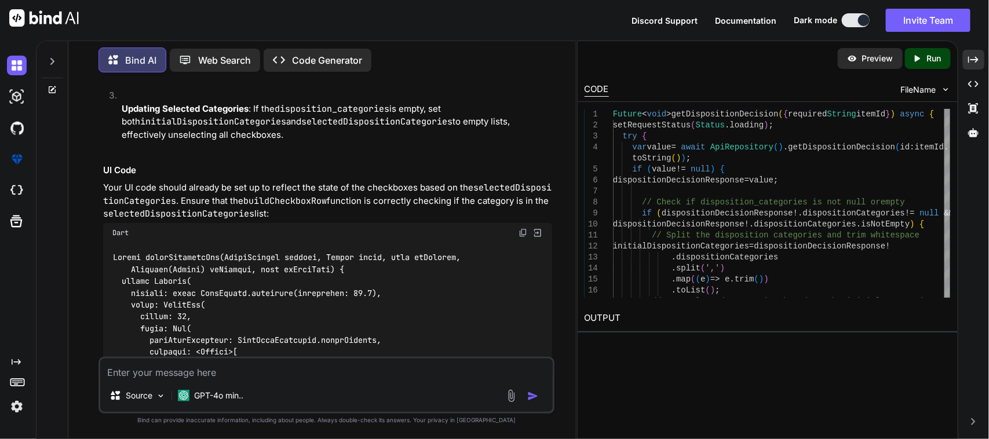
click at [523, 228] on img at bounding box center [523, 232] width 9 height 9
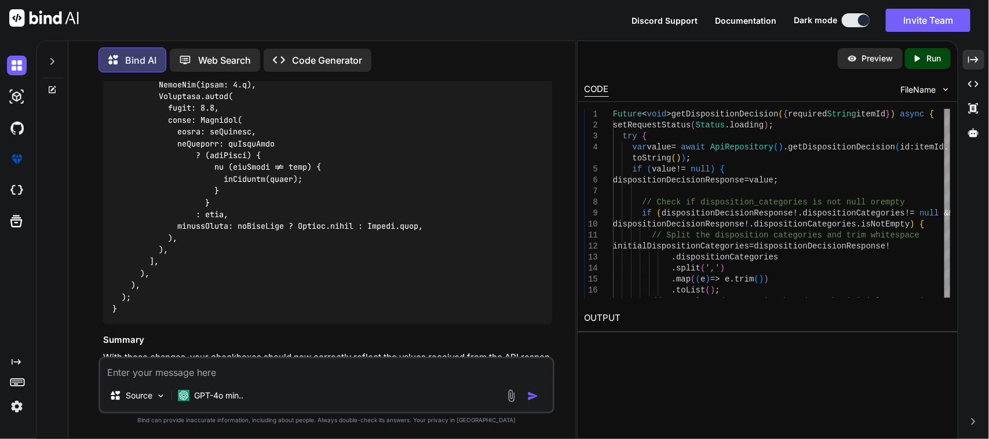
scroll to position [61714, 0]
